Goal: Entertainment & Leisure: Consume media (video, audio)

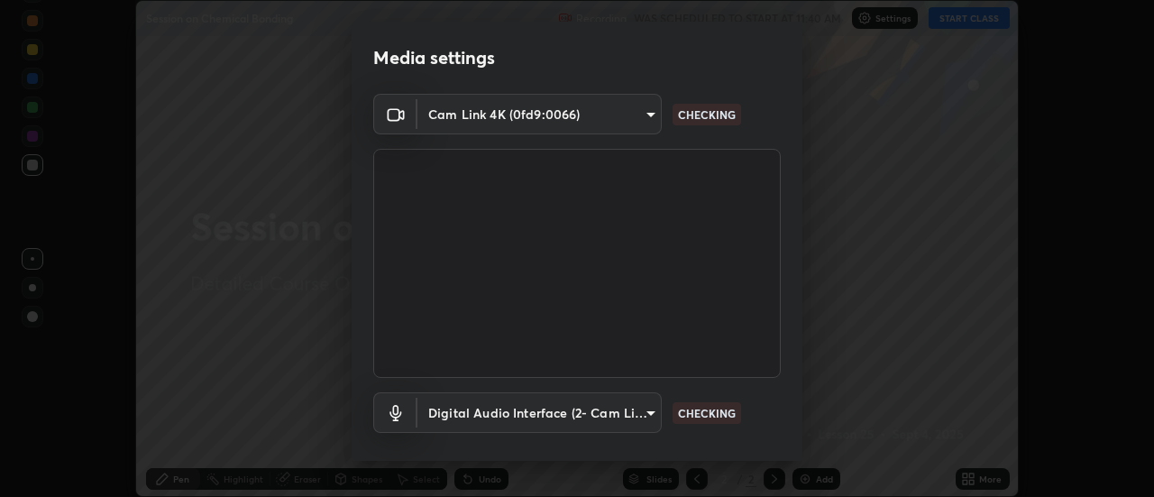
scroll to position [95, 0]
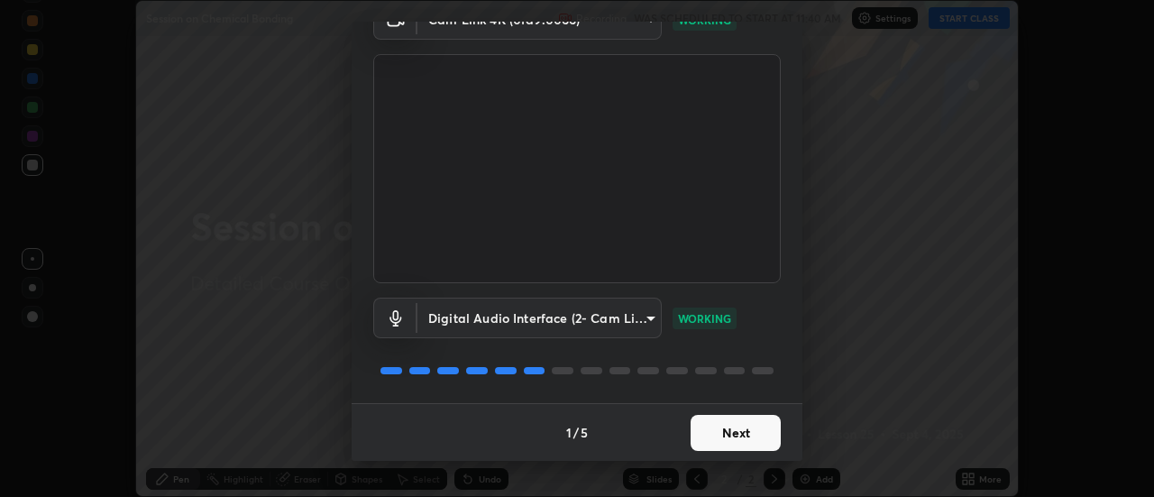
click at [738, 433] on button "Next" at bounding box center [735, 433] width 90 height 36
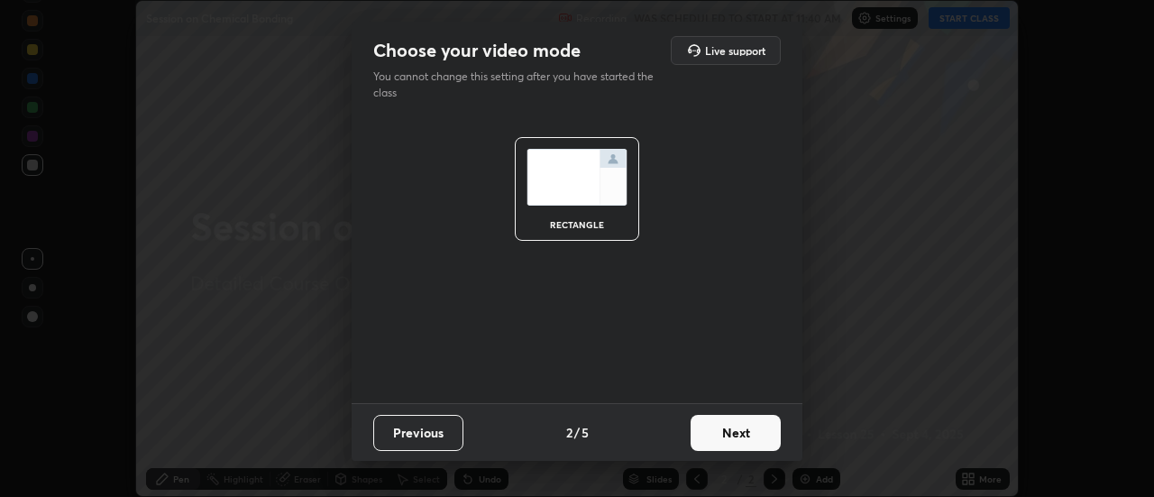
scroll to position [0, 0]
click at [742, 433] on button "Next" at bounding box center [735, 433] width 90 height 36
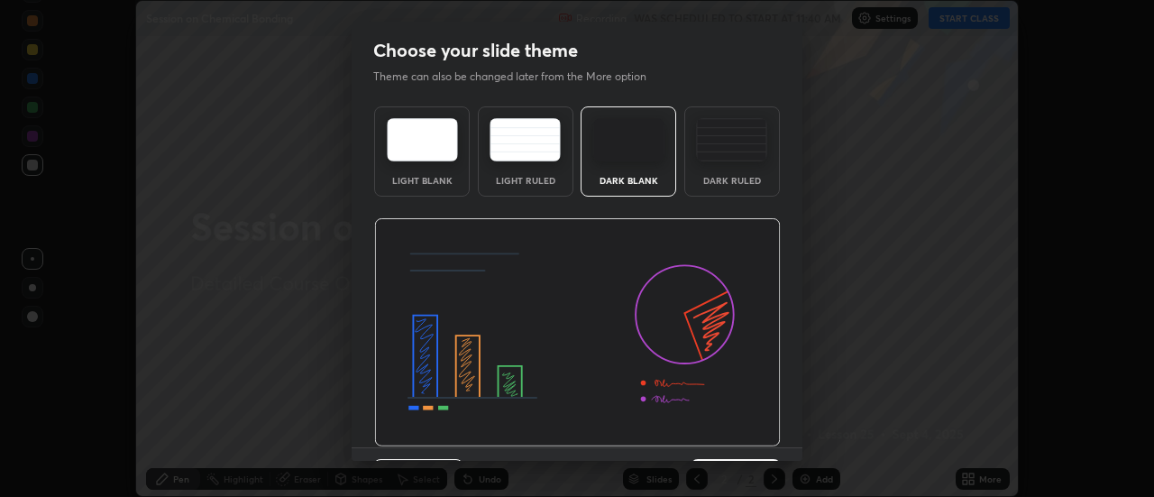
click at [743, 439] on img at bounding box center [577, 332] width 407 height 229
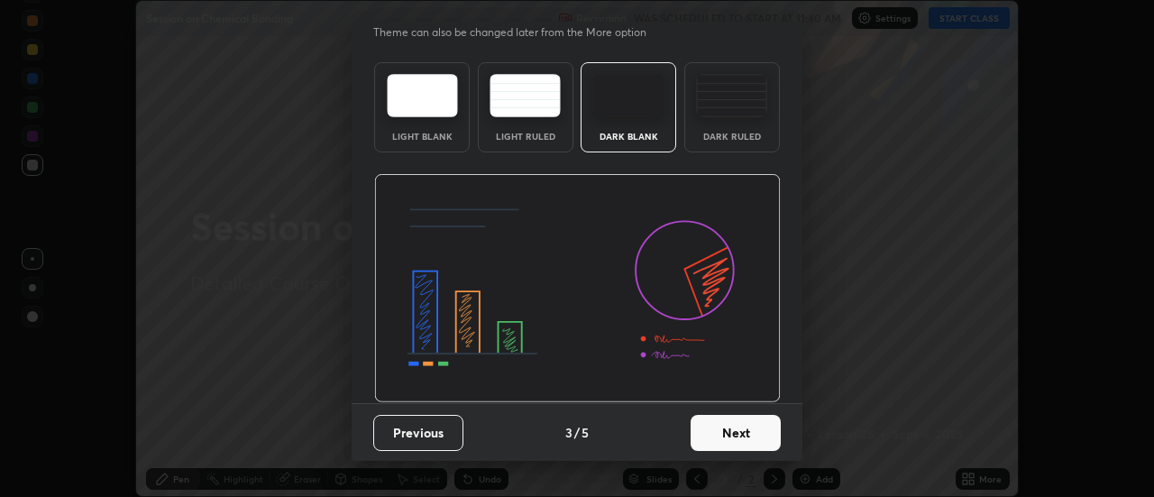
click at [740, 442] on button "Next" at bounding box center [735, 433] width 90 height 36
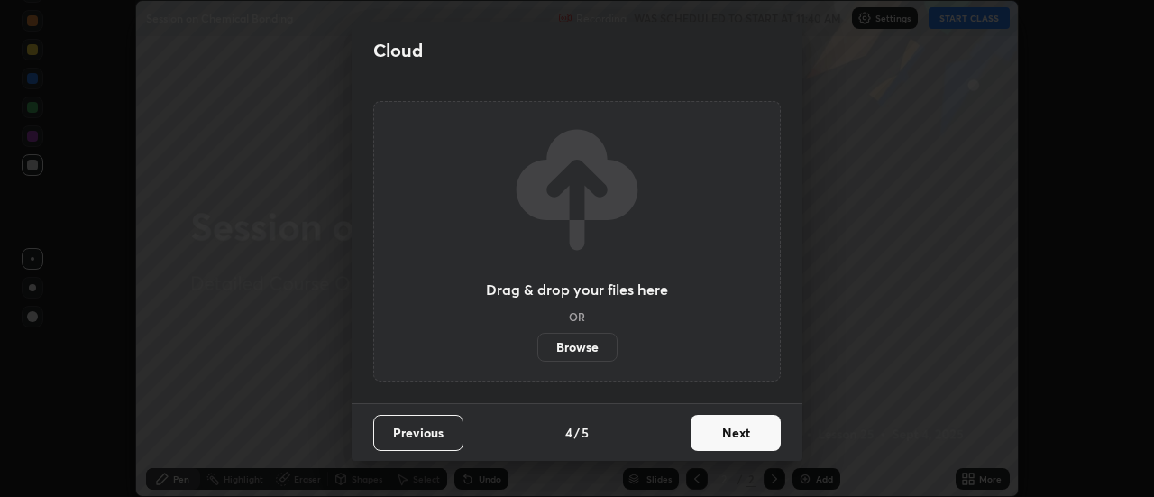
scroll to position [0, 0]
click at [742, 438] on button "Next" at bounding box center [735, 433] width 90 height 36
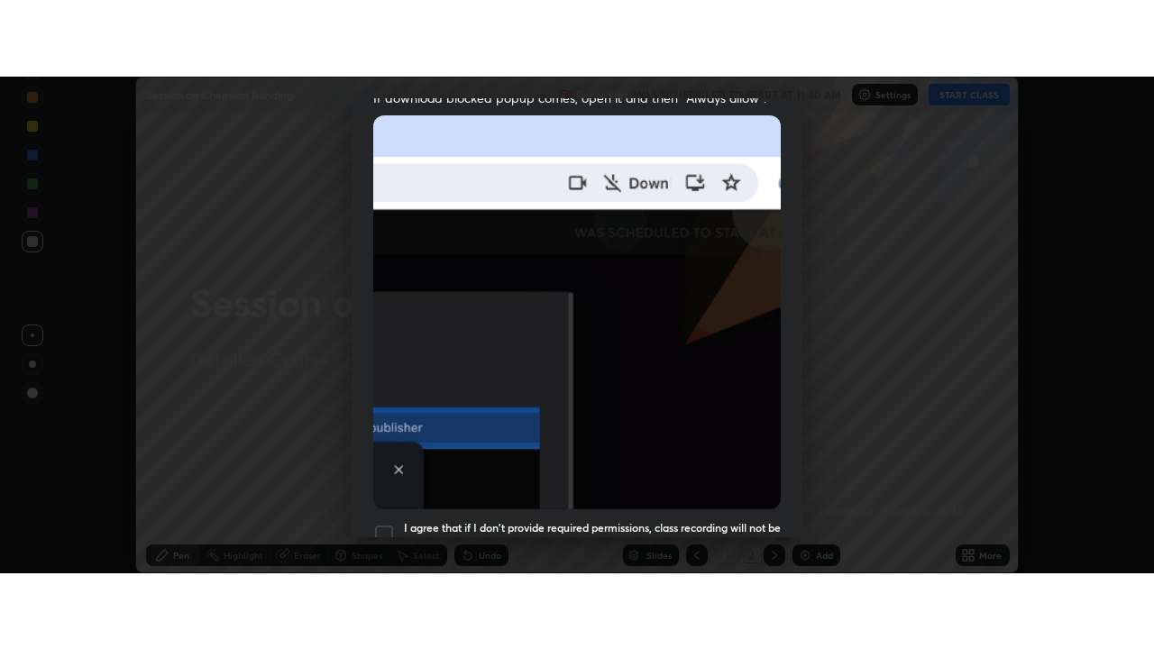
scroll to position [462, 0]
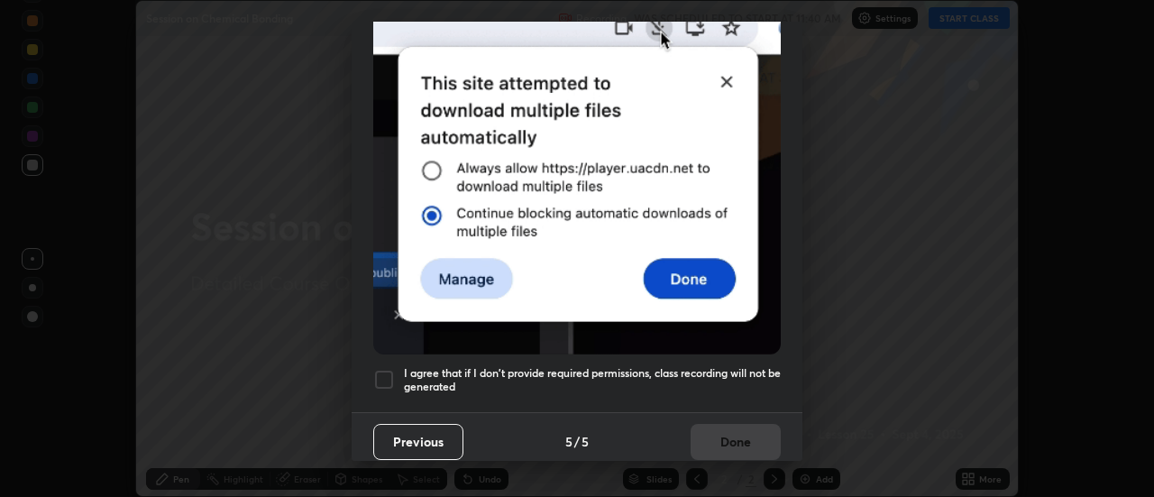
click at [735, 367] on h5 "I agree that if I don't provide required permissions, class recording will not …" at bounding box center [592, 380] width 377 height 28
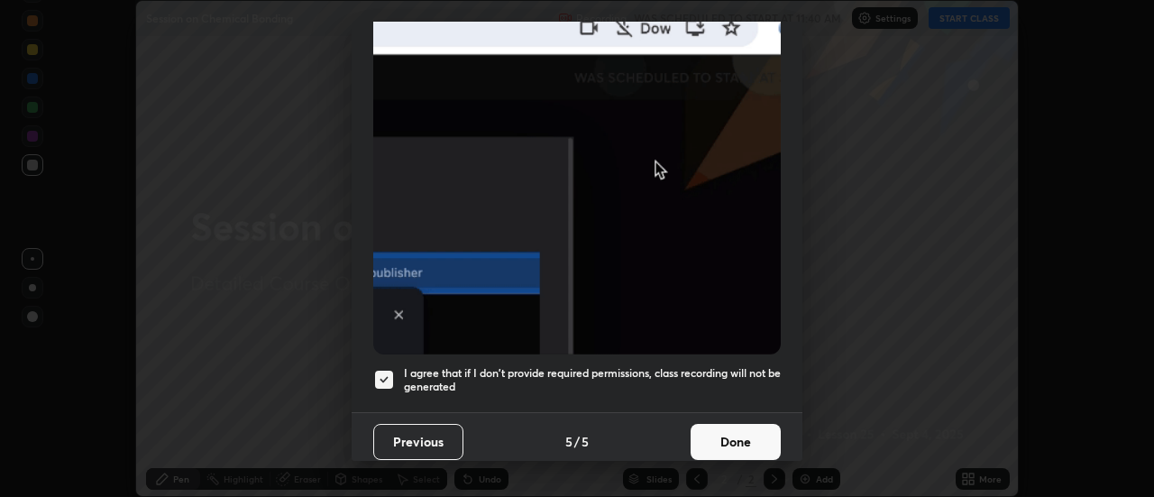
click at [742, 424] on button "Done" at bounding box center [735, 442] width 90 height 36
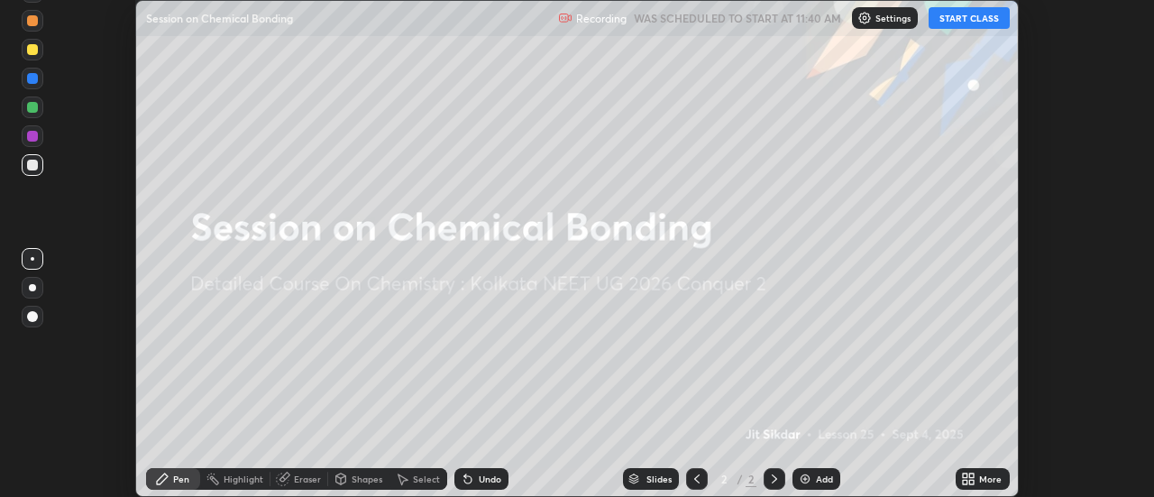
click at [962, 18] on button "START CLASS" at bounding box center [968, 18] width 81 height 22
click at [970, 473] on icon at bounding box center [972, 475] width 5 height 5
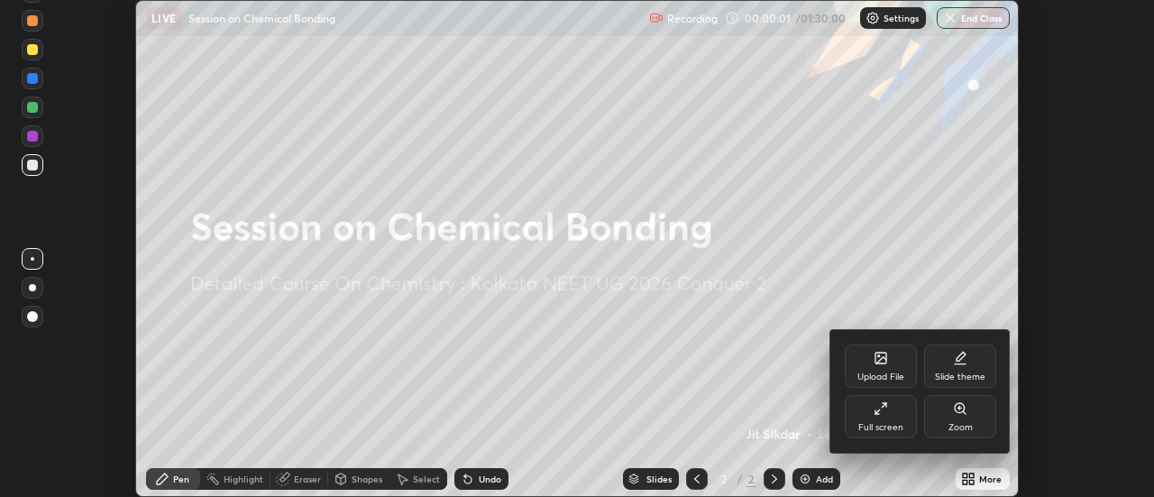
click at [885, 417] on div "Full screen" at bounding box center [881, 416] width 72 height 43
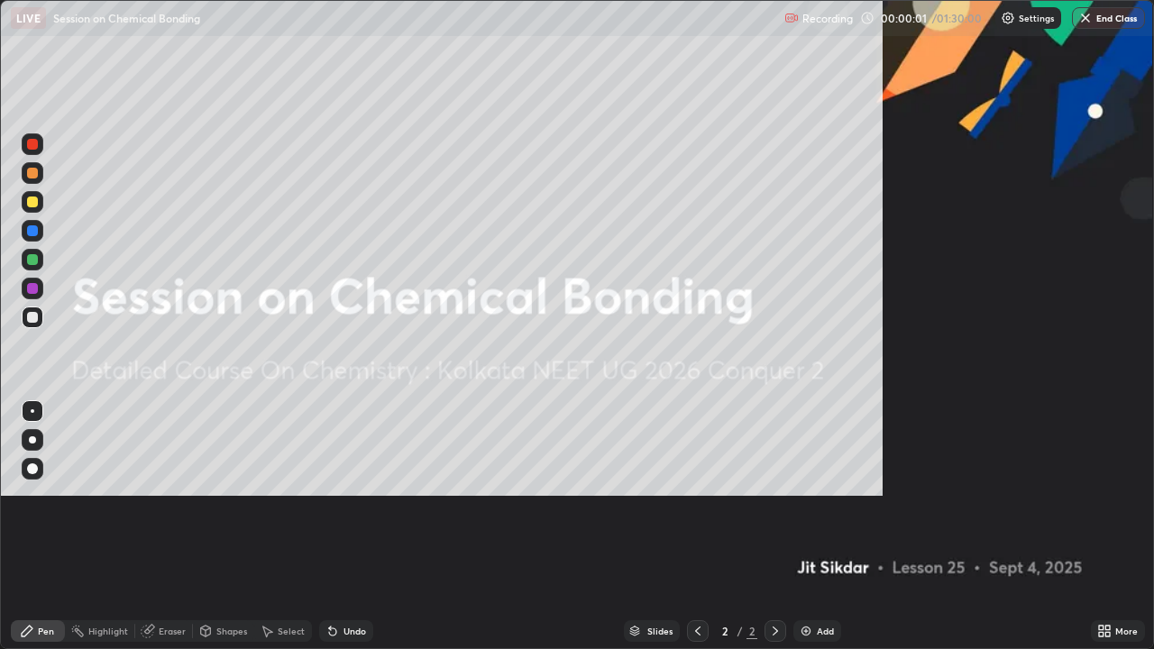
scroll to position [649, 1154]
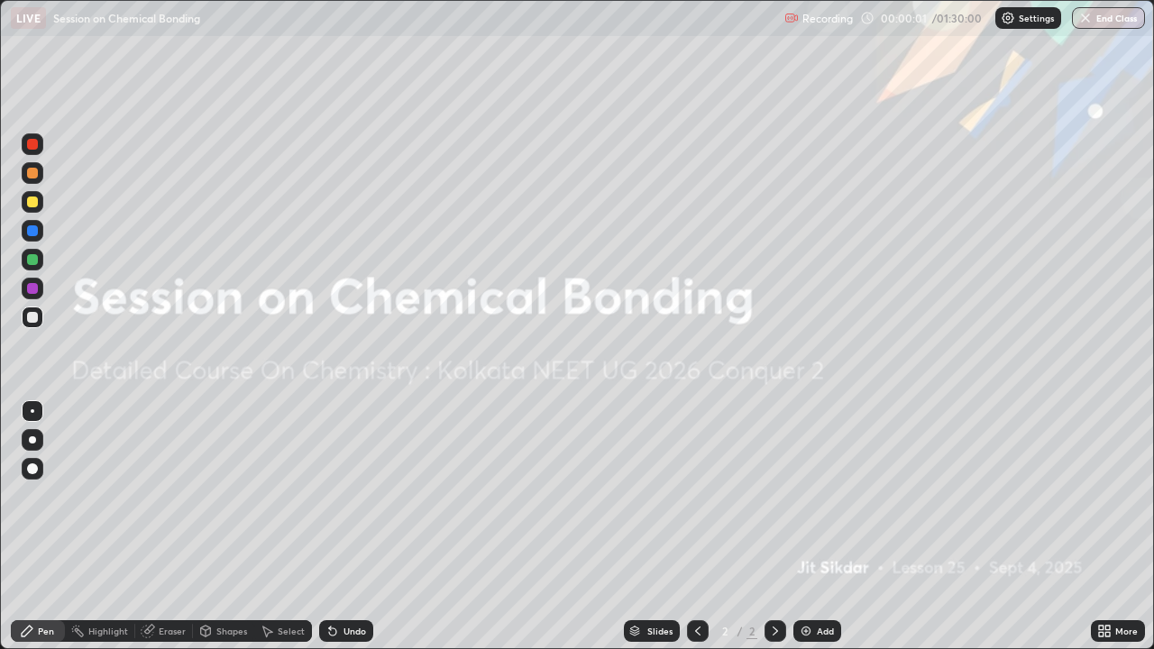
click at [814, 496] on div "Add" at bounding box center [817, 631] width 48 height 22
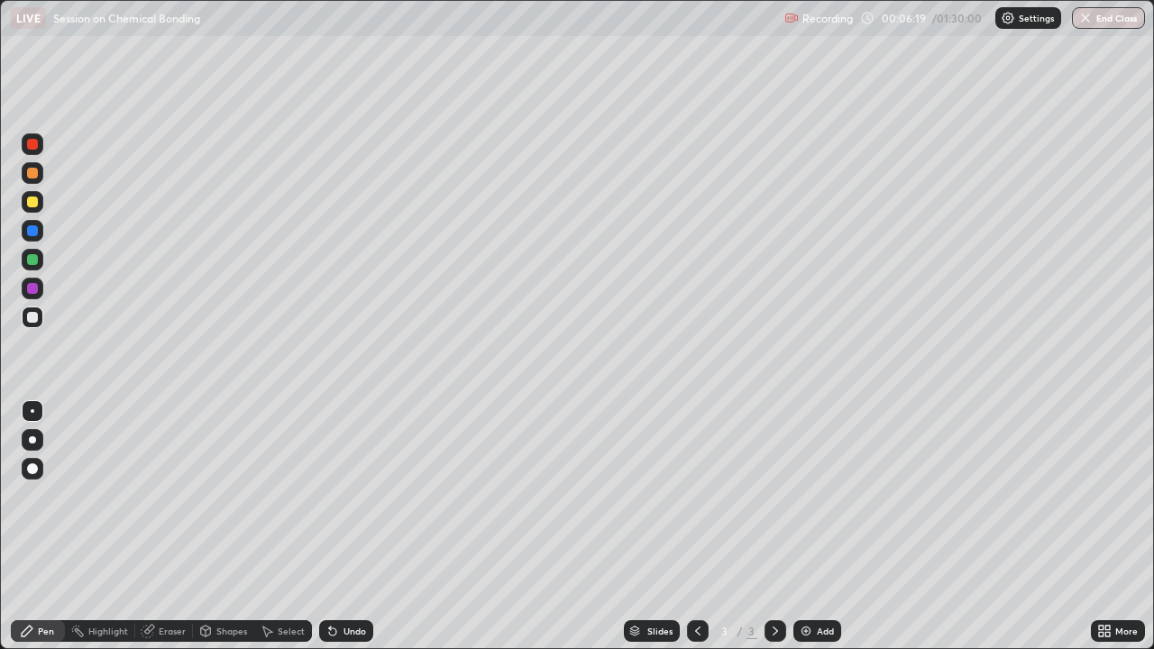
click at [169, 496] on div "Eraser" at bounding box center [172, 630] width 27 height 9
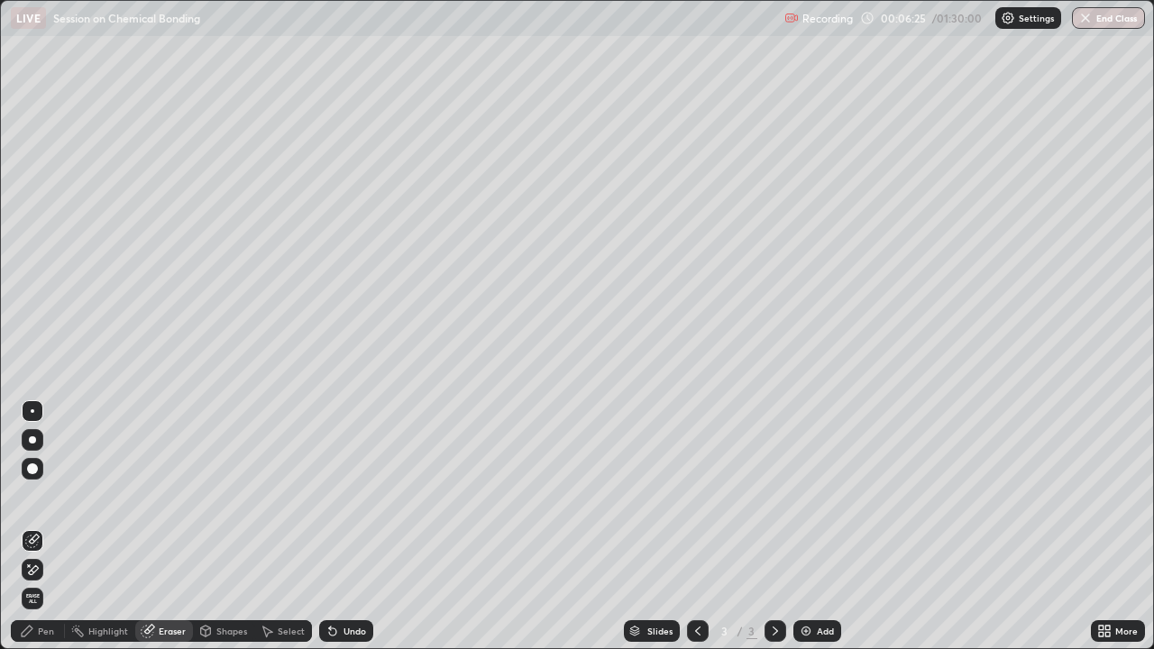
click at [41, 496] on div "Pen" at bounding box center [46, 630] width 16 height 9
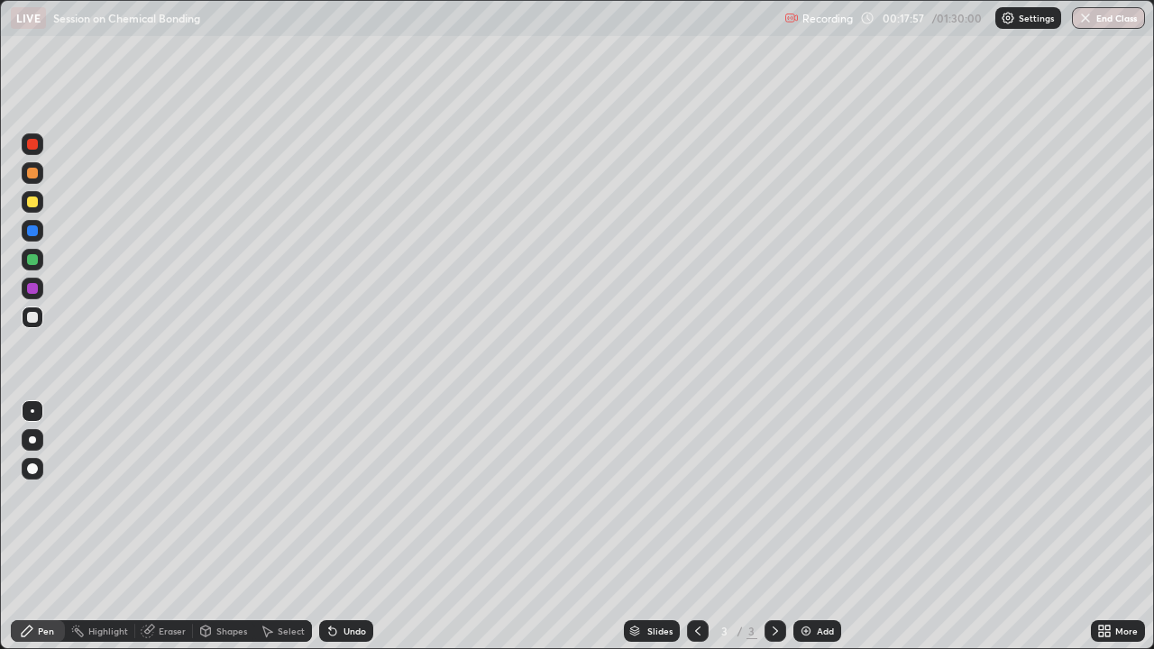
click at [813, 496] on div "Add" at bounding box center [817, 631] width 48 height 22
click at [697, 496] on icon at bounding box center [697, 630] width 5 height 9
click at [775, 496] on icon at bounding box center [775, 631] width 14 height 14
click at [830, 496] on div "Add" at bounding box center [817, 631] width 48 height 22
click at [33, 197] on div at bounding box center [32, 202] width 11 height 11
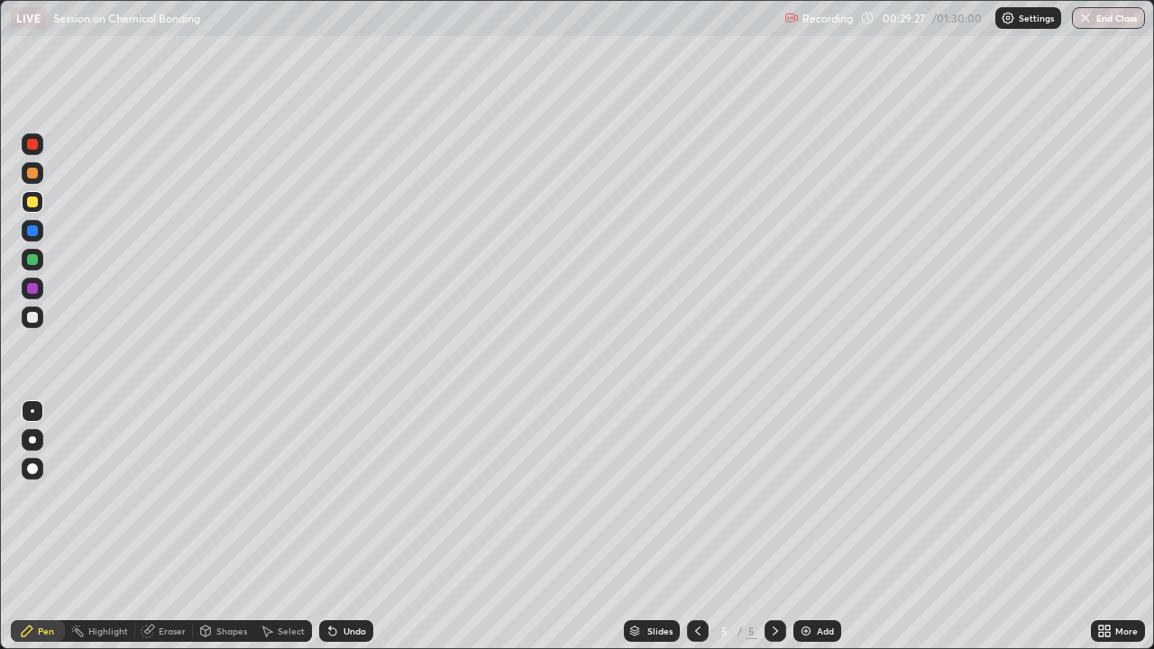
click at [32, 318] on div at bounding box center [32, 317] width 11 height 11
click at [31, 262] on div at bounding box center [32, 259] width 11 height 11
click at [35, 288] on div at bounding box center [32, 288] width 11 height 11
click at [35, 287] on div at bounding box center [32, 288] width 11 height 11
click at [32, 317] on div at bounding box center [32, 317] width 11 height 11
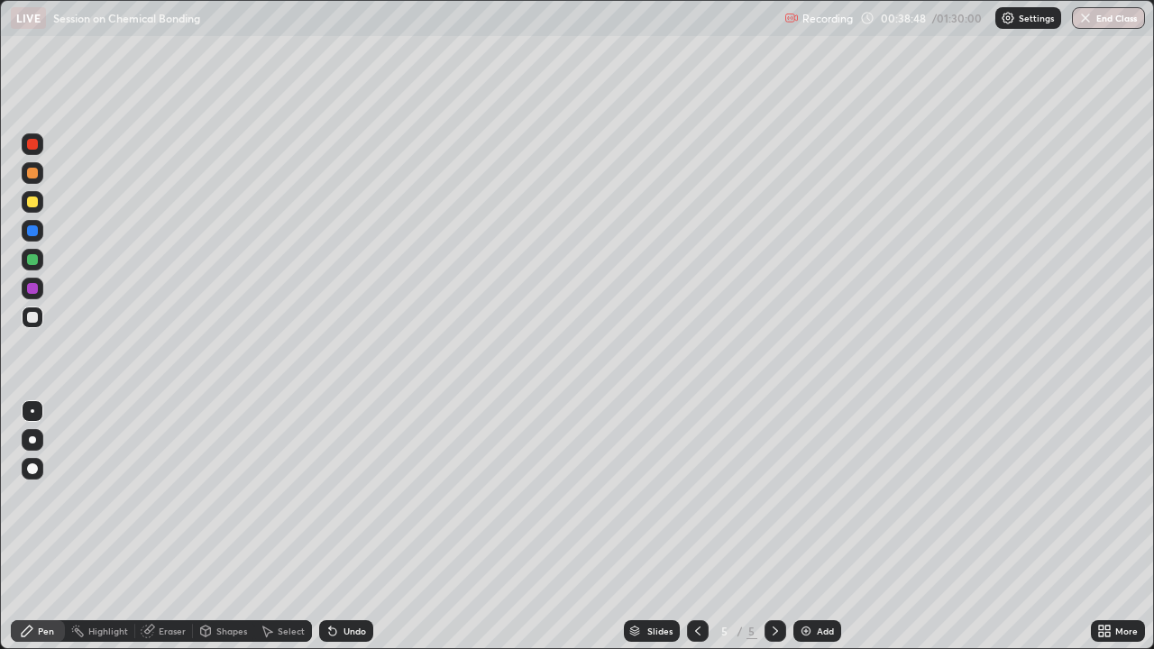
click at [818, 496] on div "Add" at bounding box center [817, 631] width 48 height 22
click at [338, 496] on div "Undo" at bounding box center [346, 631] width 54 height 22
click at [696, 496] on icon at bounding box center [697, 631] width 14 height 14
click at [827, 496] on div "Add" at bounding box center [825, 630] width 17 height 9
click at [702, 496] on icon at bounding box center [697, 631] width 14 height 14
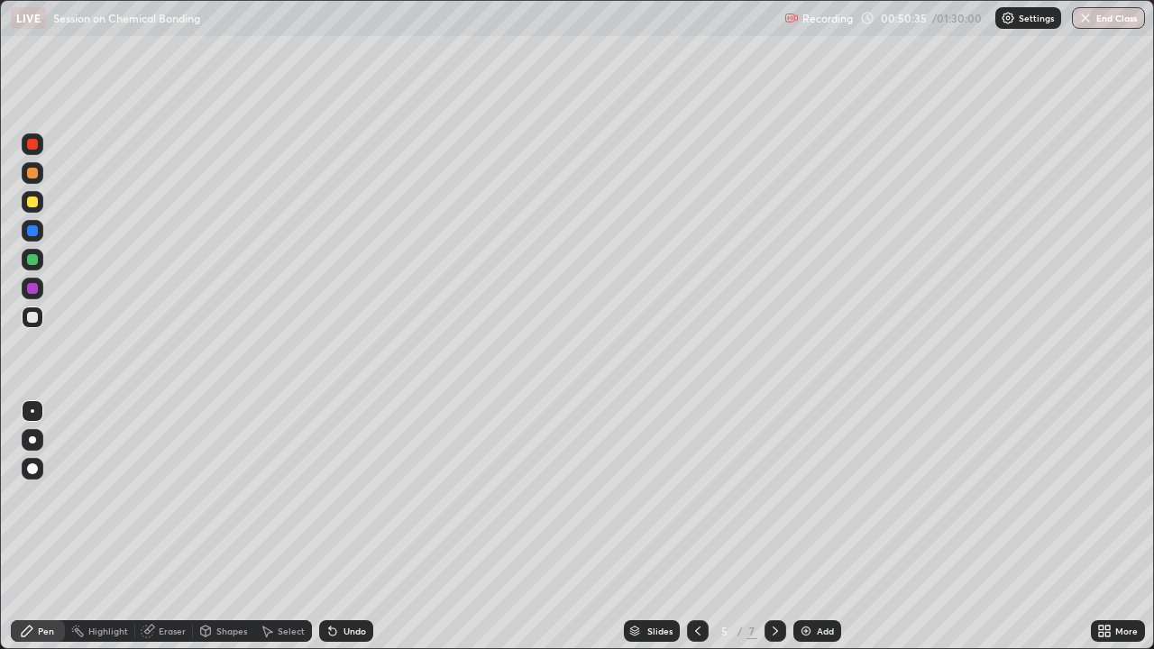
click at [773, 496] on icon at bounding box center [775, 631] width 14 height 14
click at [775, 496] on icon at bounding box center [775, 631] width 14 height 14
click at [696, 496] on icon at bounding box center [697, 631] width 14 height 14
click at [773, 496] on icon at bounding box center [775, 631] width 14 height 14
click at [37, 200] on div at bounding box center [32, 202] width 11 height 11
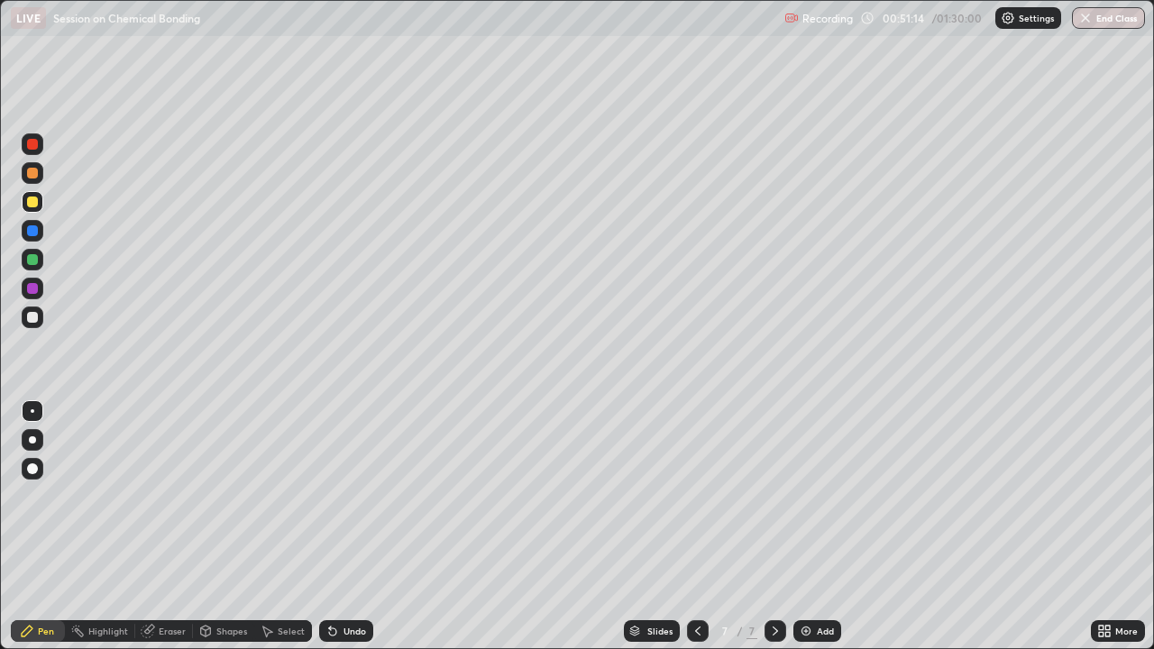
click at [36, 316] on div at bounding box center [32, 317] width 11 height 11
click at [32, 313] on div at bounding box center [32, 317] width 11 height 11
click at [35, 261] on div at bounding box center [32, 259] width 11 height 11
click at [32, 316] on div at bounding box center [32, 317] width 11 height 11
click at [33, 288] on div at bounding box center [32, 288] width 11 height 11
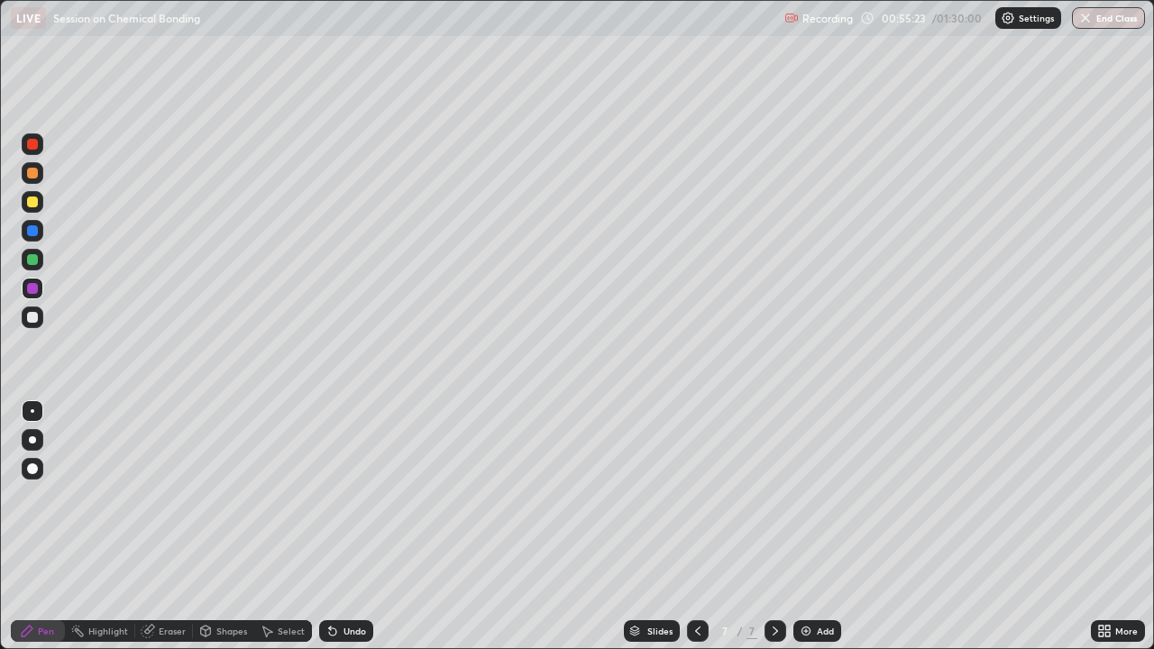
click at [39, 265] on div at bounding box center [33, 260] width 22 height 22
click at [36, 293] on div at bounding box center [32, 288] width 11 height 11
click at [33, 260] on div at bounding box center [32, 259] width 11 height 11
click at [32, 287] on div at bounding box center [32, 288] width 11 height 11
click at [32, 316] on div at bounding box center [32, 317] width 11 height 11
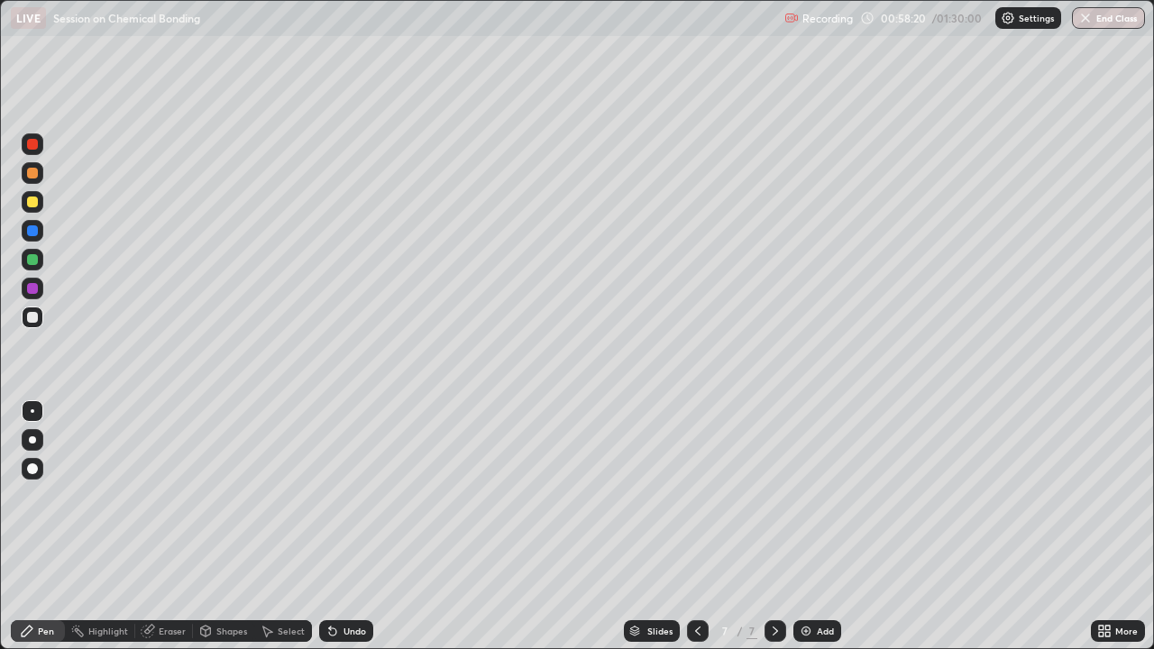
click at [36, 290] on div at bounding box center [32, 288] width 11 height 11
click at [33, 318] on div at bounding box center [32, 317] width 11 height 11
click at [179, 496] on div "Eraser" at bounding box center [172, 630] width 27 height 9
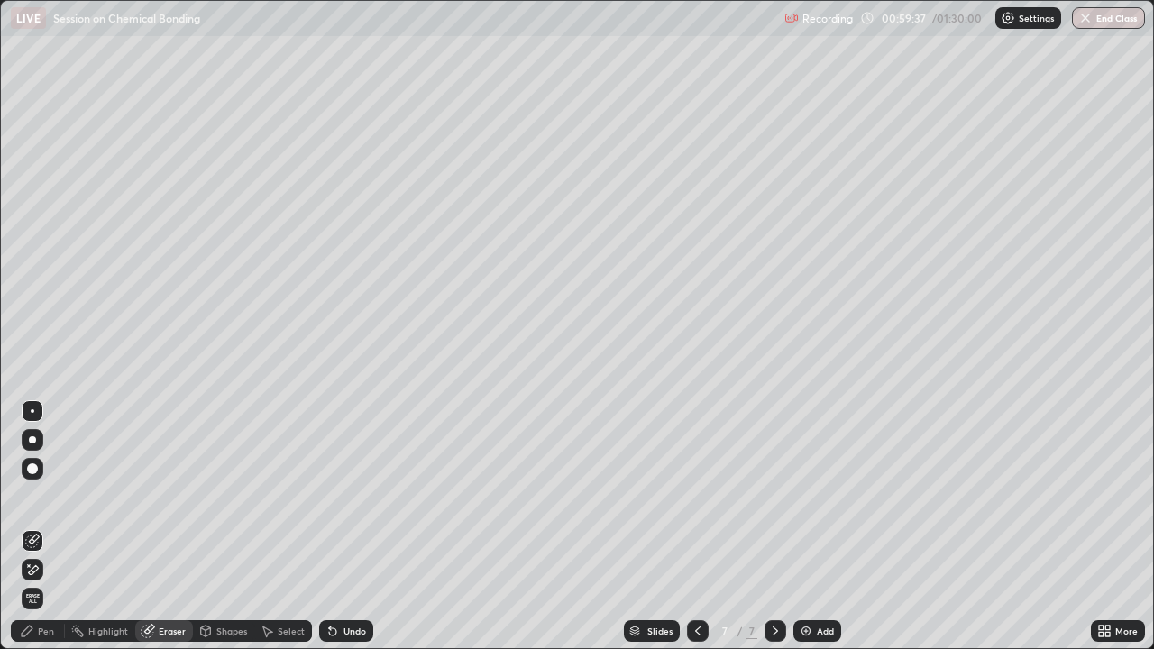
click at [47, 496] on div "Pen" at bounding box center [46, 630] width 16 height 9
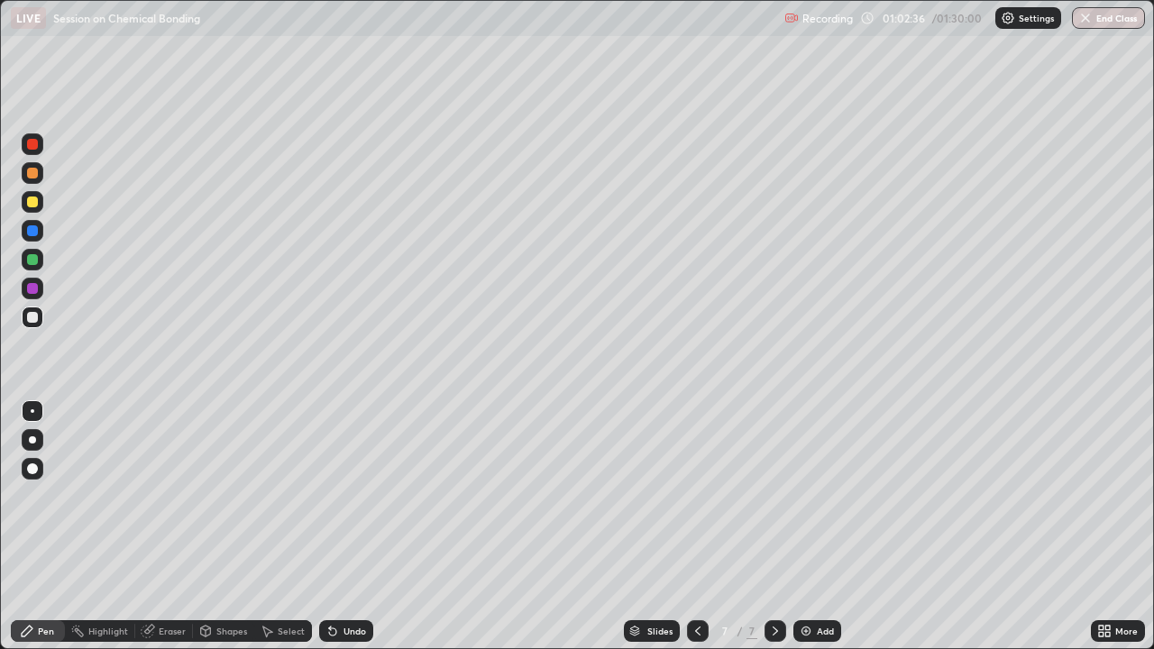
click at [820, 496] on div "Add" at bounding box center [825, 630] width 17 height 9
click at [36, 206] on div at bounding box center [32, 202] width 11 height 11
click at [32, 321] on div at bounding box center [32, 317] width 11 height 11
click at [33, 318] on div at bounding box center [32, 317] width 11 height 11
click at [32, 258] on div at bounding box center [32, 259] width 11 height 11
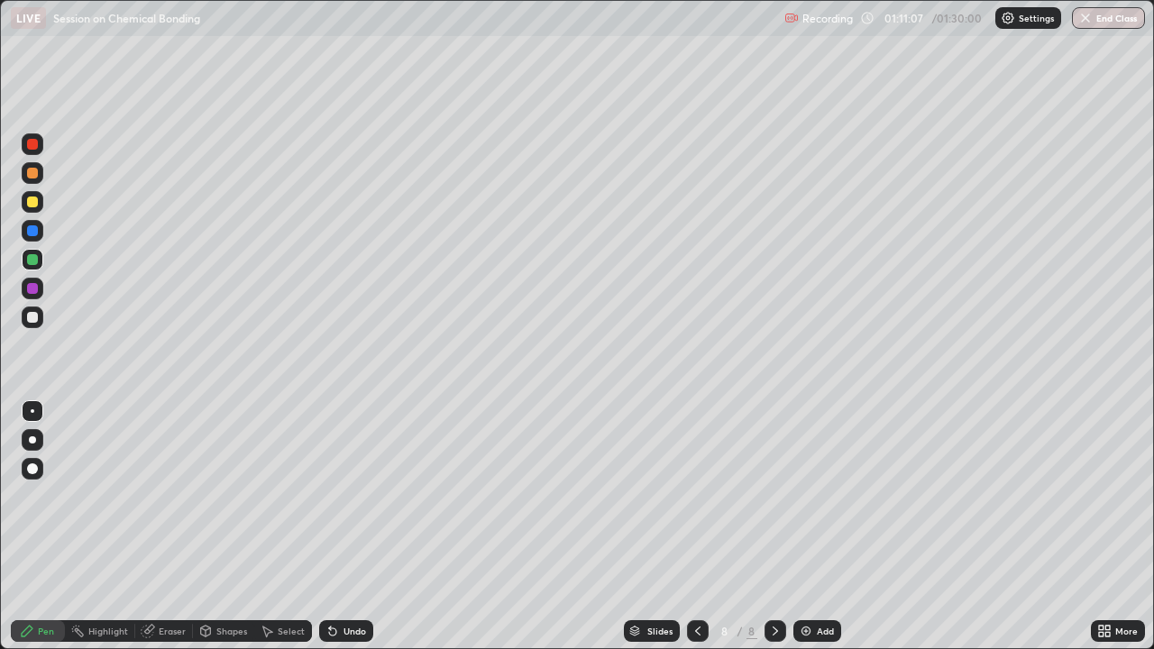
click at [33, 317] on div at bounding box center [32, 317] width 11 height 11
click at [820, 496] on div "Add" at bounding box center [825, 630] width 17 height 9
click at [38, 193] on div at bounding box center [33, 202] width 22 height 22
click at [39, 316] on div at bounding box center [33, 317] width 22 height 22
click at [829, 496] on div "Add" at bounding box center [817, 631] width 48 height 22
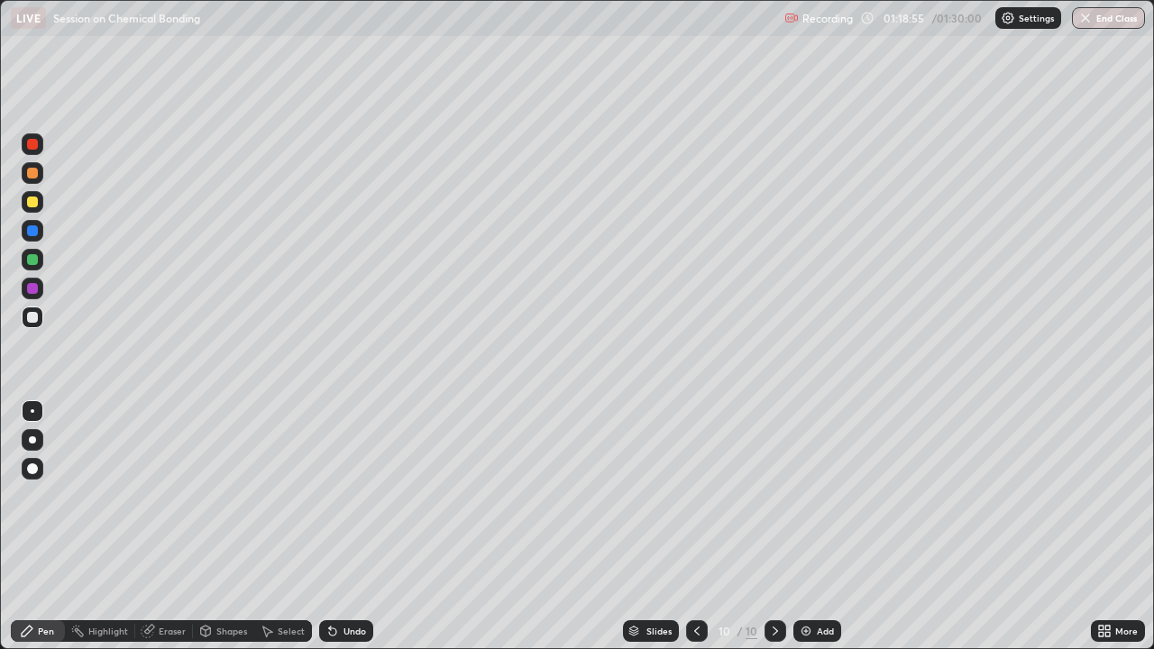
click at [34, 203] on div at bounding box center [32, 202] width 11 height 11
click at [334, 496] on icon at bounding box center [332, 631] width 14 height 14
click at [342, 496] on div "Undo" at bounding box center [346, 631] width 54 height 22
click at [344, 496] on div "Undo" at bounding box center [346, 631] width 54 height 22
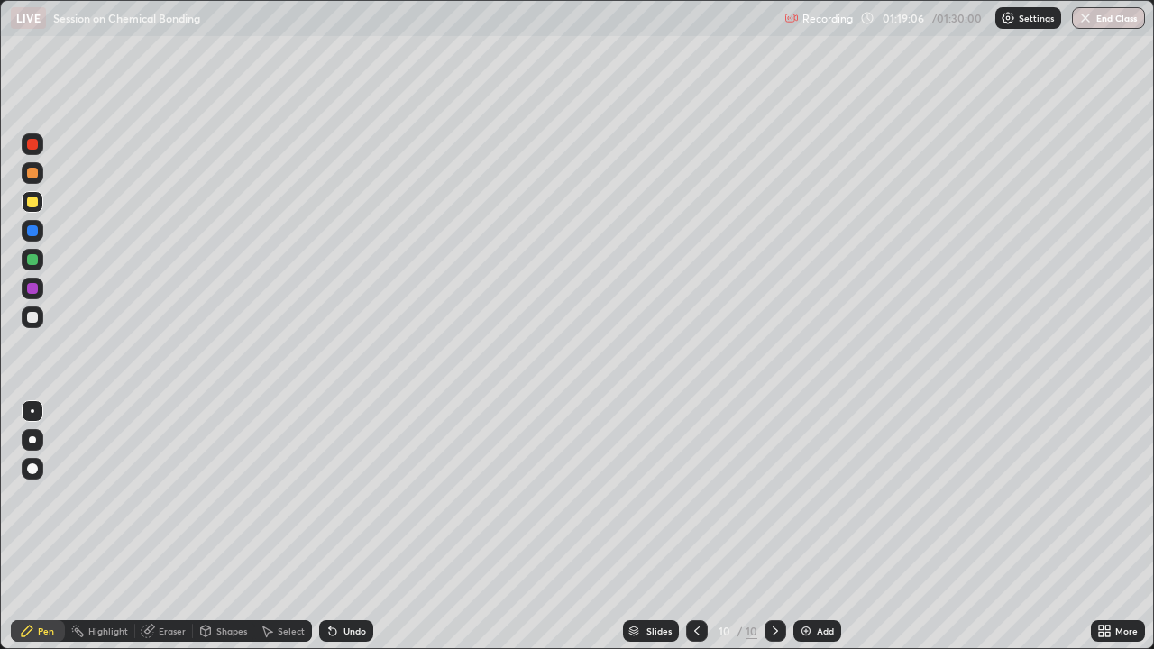
click at [347, 496] on div "Undo" at bounding box center [346, 631] width 54 height 22
click at [345, 496] on div "Undo" at bounding box center [346, 631] width 54 height 22
click at [347, 496] on div "Undo" at bounding box center [346, 631] width 54 height 22
click at [348, 496] on div "Undo" at bounding box center [346, 631] width 54 height 22
click at [346, 496] on div "Undo" at bounding box center [346, 631] width 54 height 22
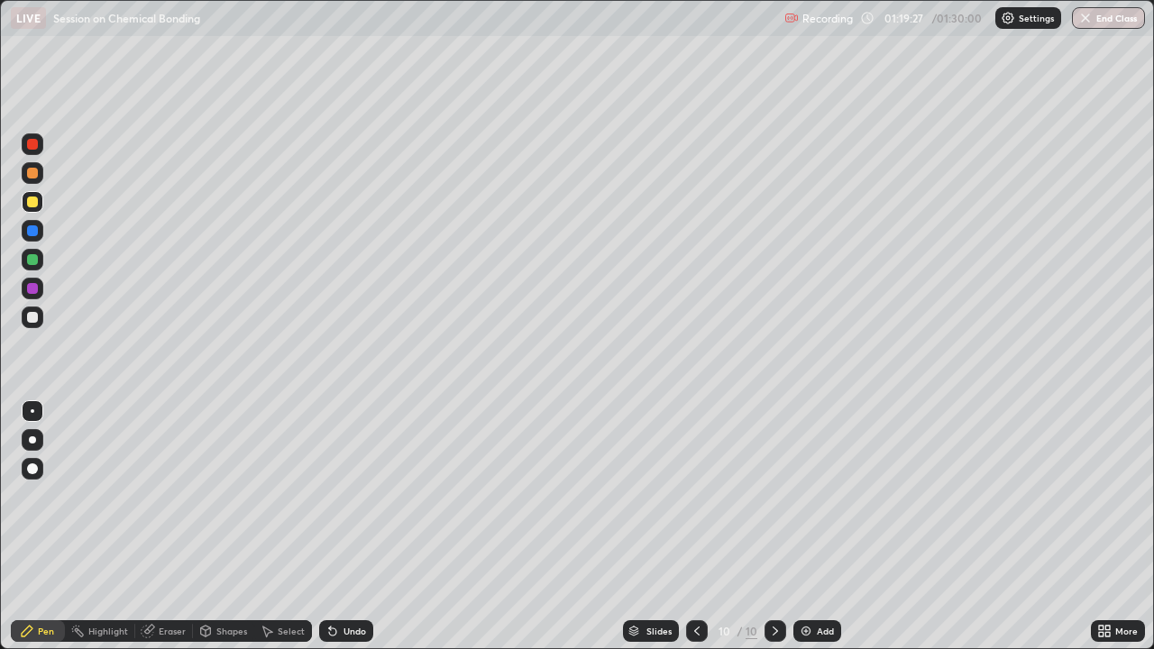
click at [41, 313] on div at bounding box center [33, 317] width 22 height 22
click at [344, 496] on div "Undo" at bounding box center [354, 630] width 23 height 9
click at [344, 496] on div "Undo" at bounding box center [346, 631] width 54 height 22
click at [345, 496] on div "Undo" at bounding box center [346, 631] width 54 height 22
click at [349, 496] on div "Undo" at bounding box center [346, 631] width 54 height 22
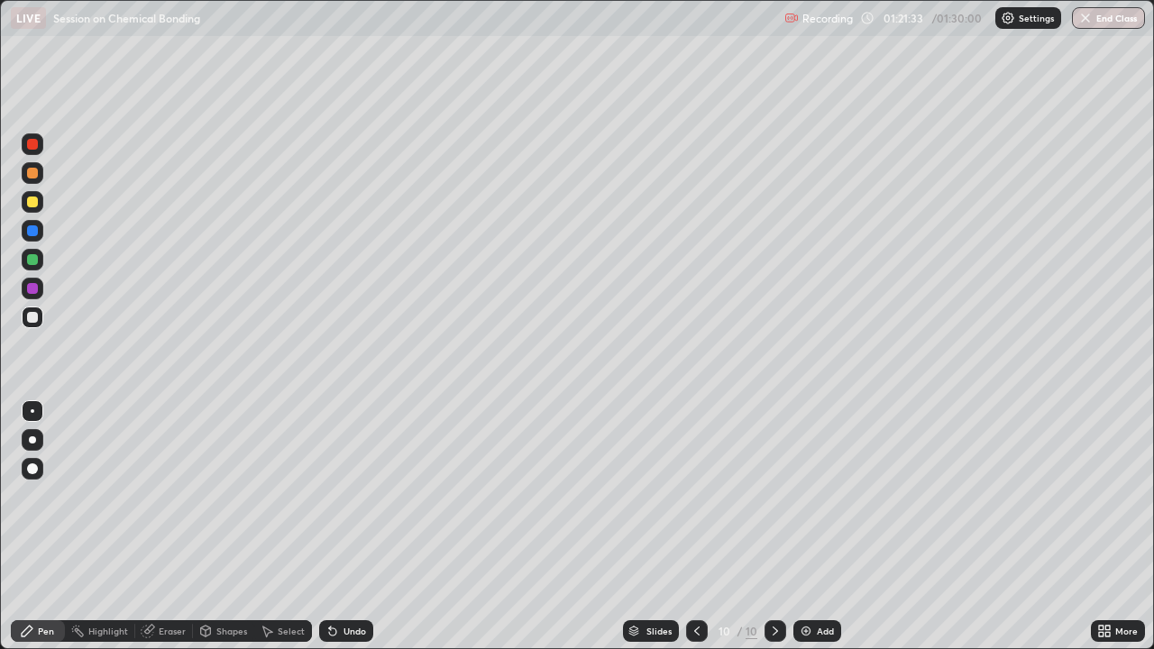
click at [354, 496] on div "Undo" at bounding box center [354, 630] width 23 height 9
click at [352, 496] on div "Undo" at bounding box center [354, 630] width 23 height 9
click at [350, 496] on div "Undo" at bounding box center [354, 630] width 23 height 9
click at [1093, 16] on img "button" at bounding box center [1086, 18] width 14 height 14
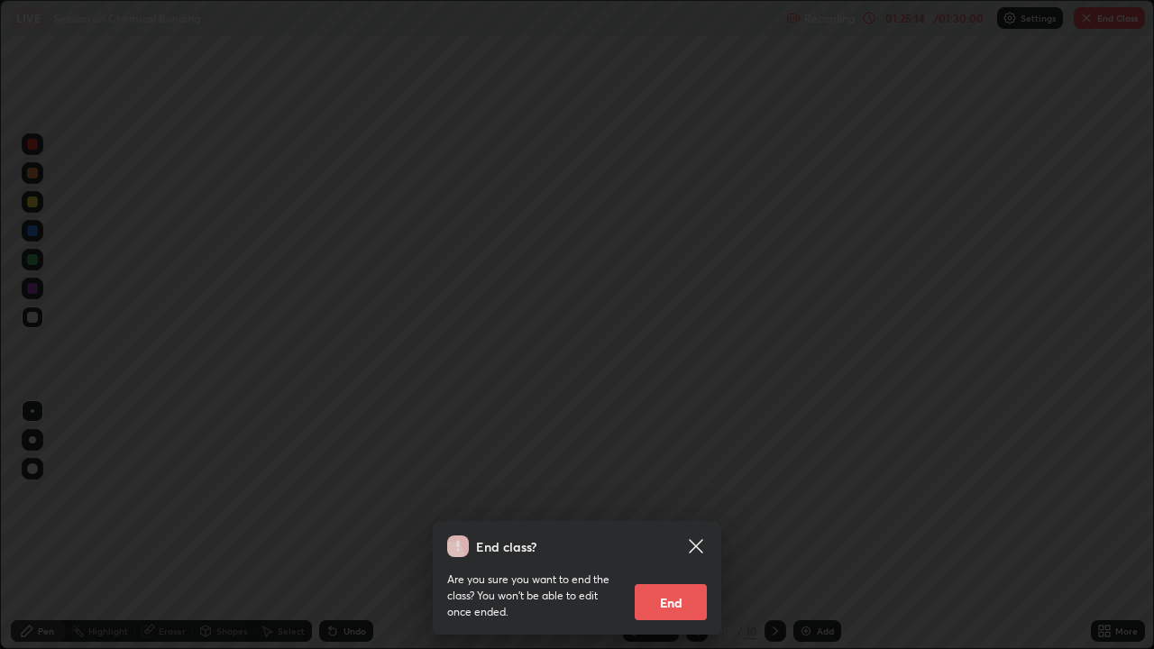
click at [671, 496] on button "End" at bounding box center [671, 602] width 72 height 36
